Goal: Task Accomplishment & Management: Use online tool/utility

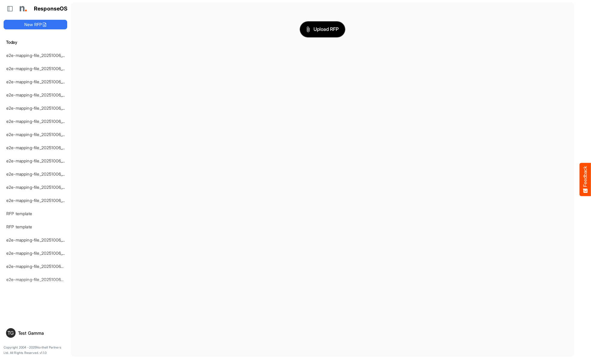
click at [322, 29] on span "Upload RFP" at bounding box center [322, 29] width 32 height 8
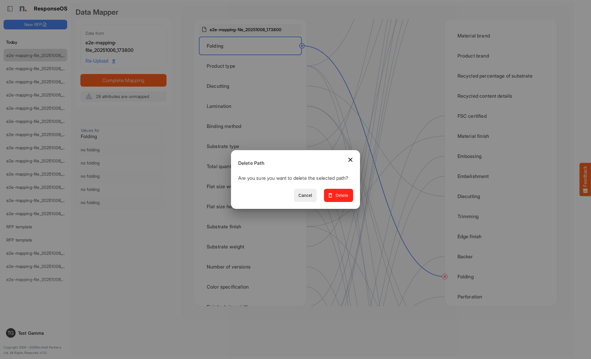
click at [340, 199] on span "Delete" at bounding box center [338, 195] width 20 height 7
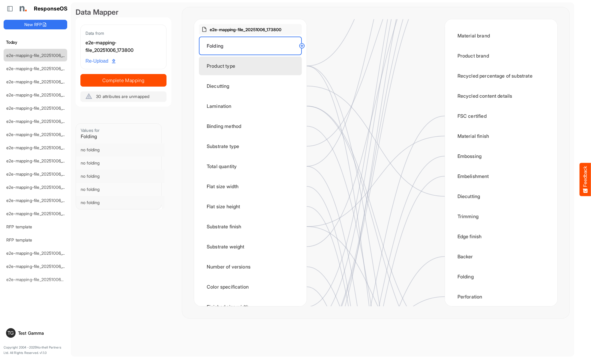
click at [252, 66] on div "Product type" at bounding box center [250, 66] width 103 height 19
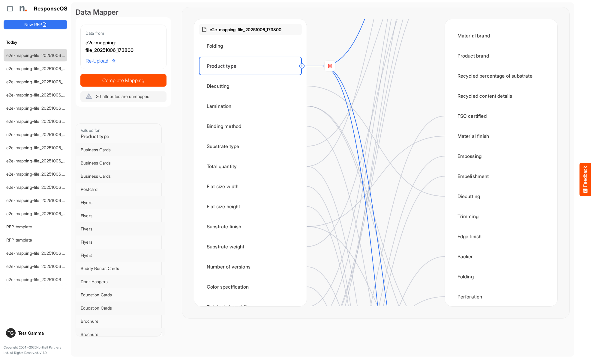
click at [330, 66] on rect at bounding box center [329, 66] width 11 height 11
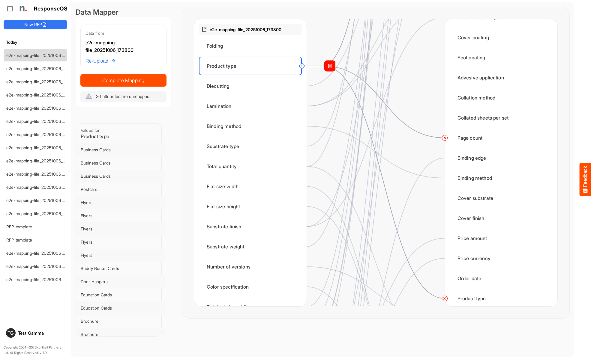
click at [445, 299] on circle at bounding box center [444, 298] width 7 height 7
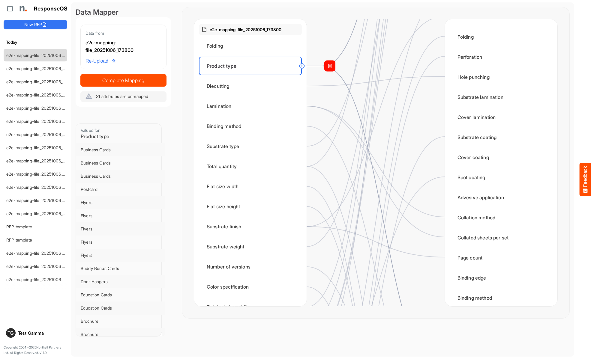
scroll to position [480, 0]
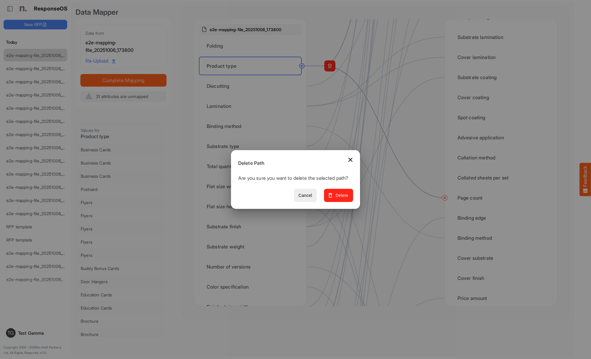
click at [340, 199] on span "Delete" at bounding box center [338, 195] width 20 height 7
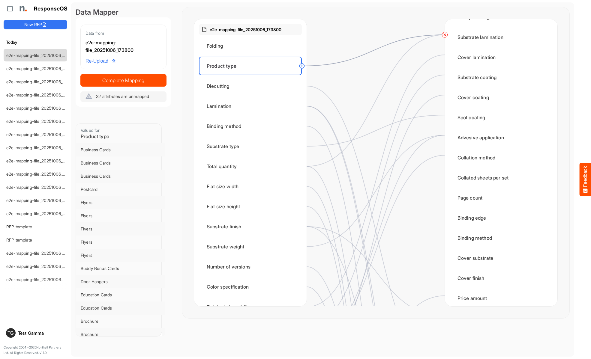
scroll to position [0, 0]
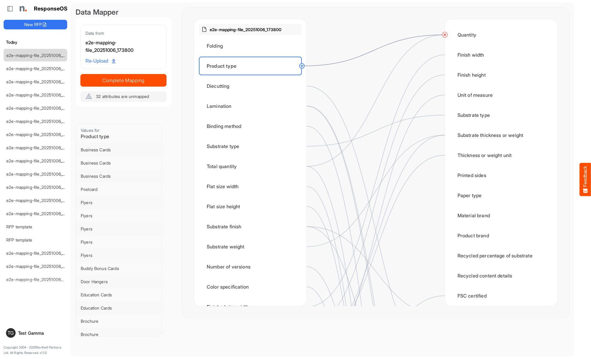
click at [445, 35] on circle at bounding box center [444, 34] width 7 height 7
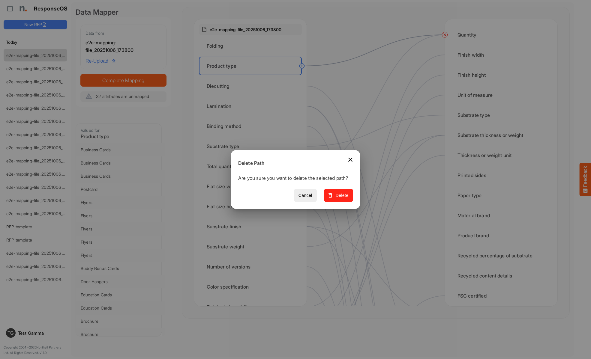
click at [340, 199] on span "Delete" at bounding box center [338, 195] width 20 height 7
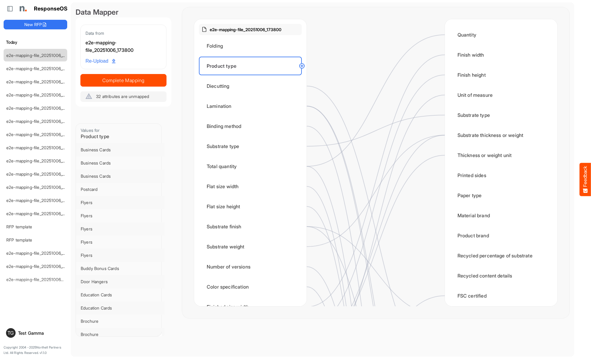
click at [252, 86] on div "Diecutting" at bounding box center [250, 86] width 103 height 19
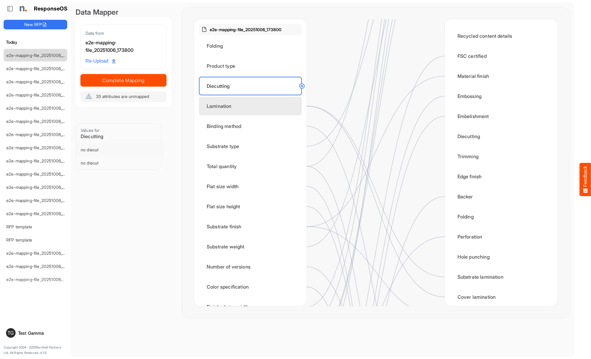
click at [252, 106] on div "Lamination" at bounding box center [250, 106] width 103 height 19
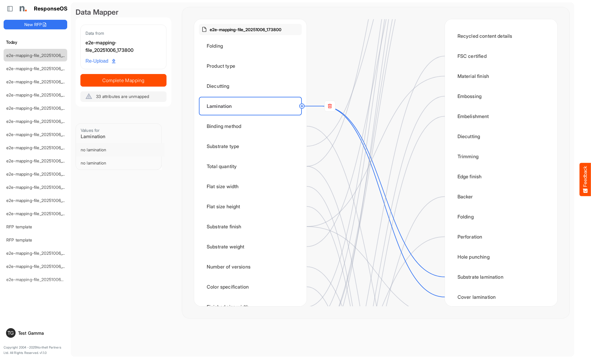
click at [330, 106] on rect at bounding box center [329, 106] width 11 height 11
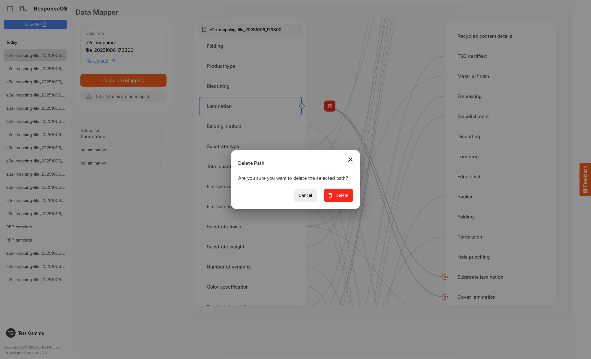
click at [340, 199] on span "Delete" at bounding box center [338, 195] width 20 height 7
